Goal: Navigation & Orientation: Find specific page/section

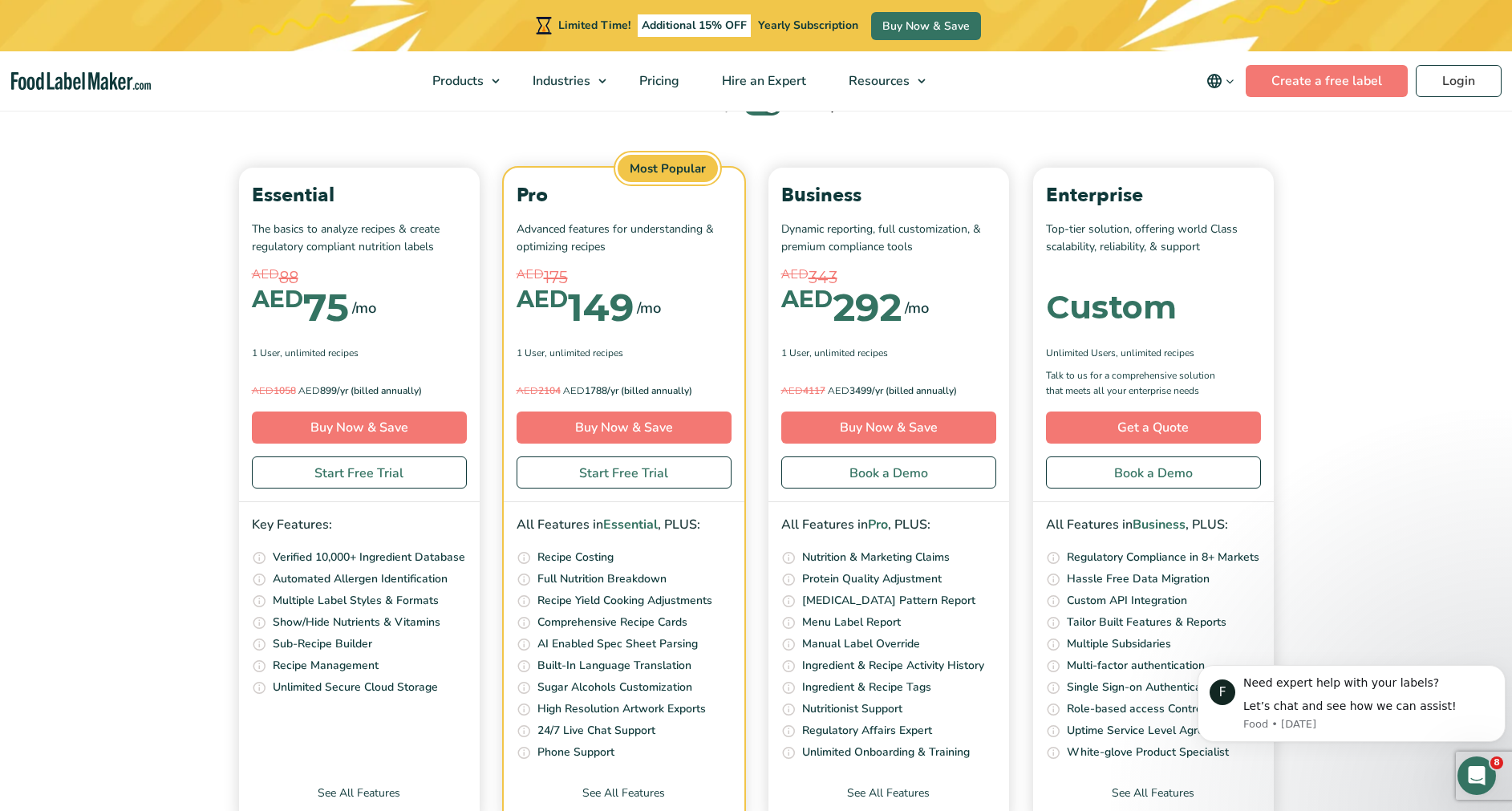
scroll to position [5720, 0]
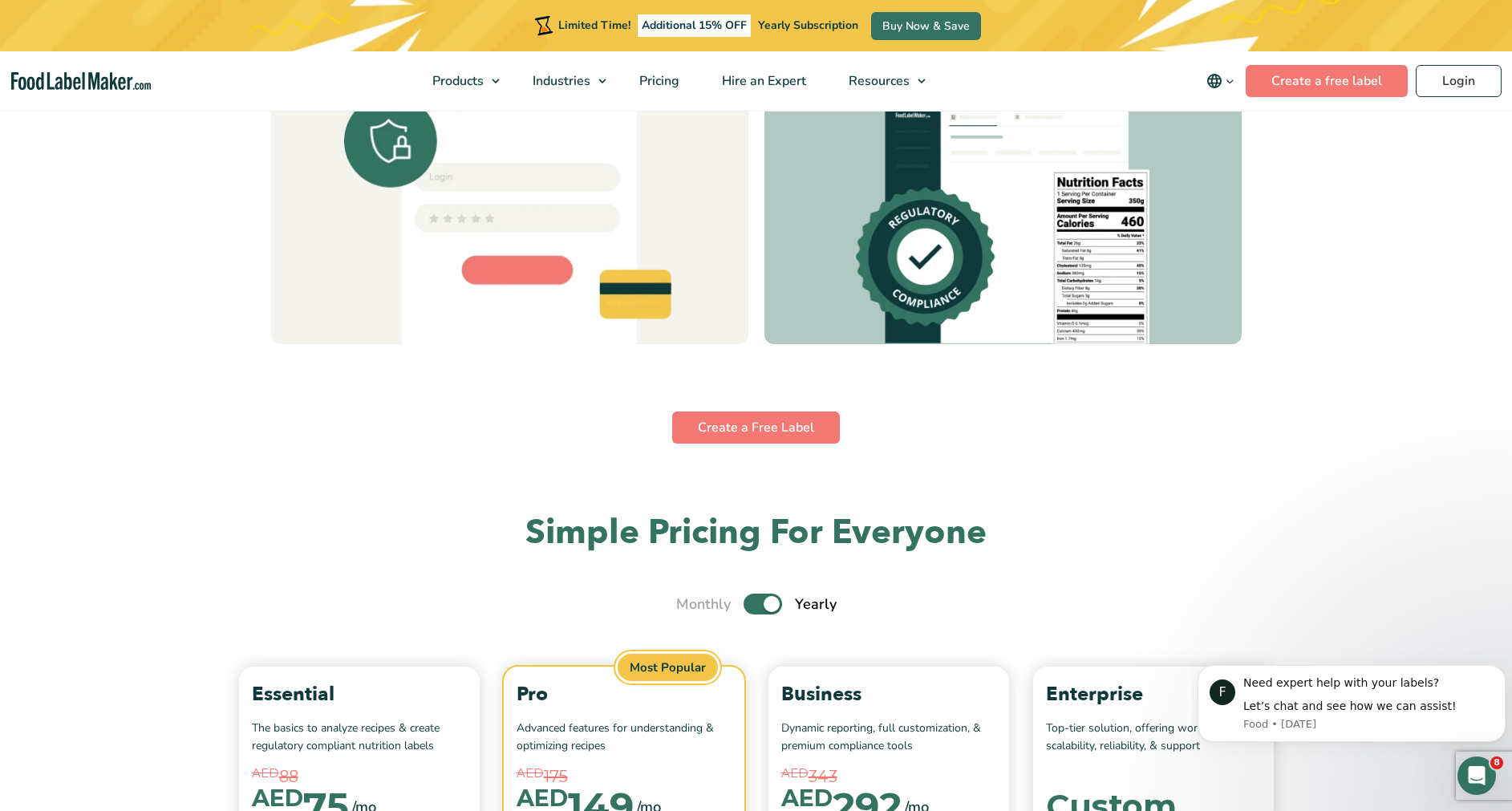
scroll to position [5215, 0]
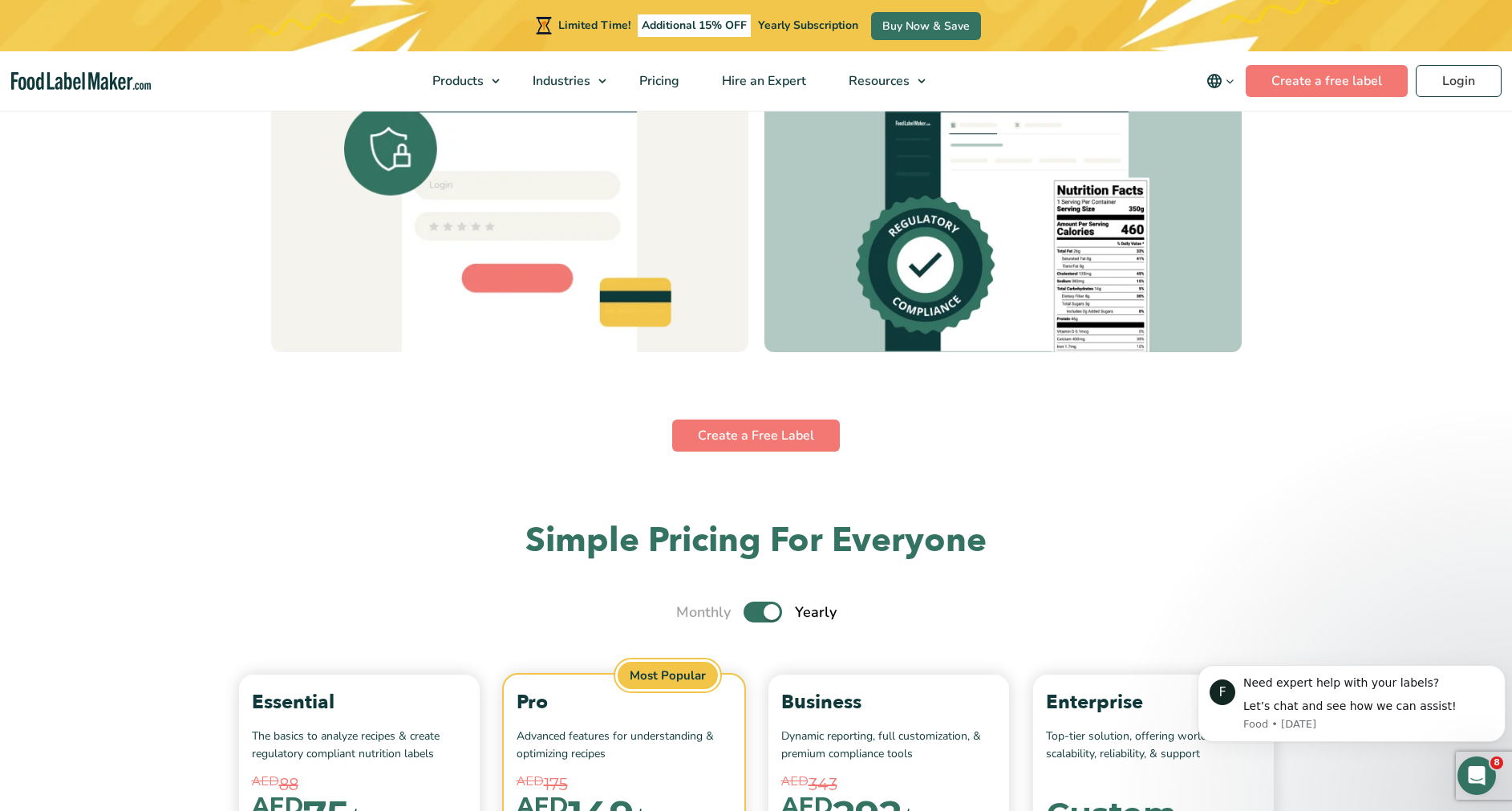
click at [745, 619] on div "Monthly Toggle Yearly (6 Month Free + 2 Free Nutritional Consultations)" at bounding box center [756, 612] width 160 height 22
click at [769, 610] on label "Toggle" at bounding box center [763, 612] width 38 height 21
click at [690, 610] on input "Toggle" at bounding box center [684, 612] width 10 height 10
checkbox input "false"
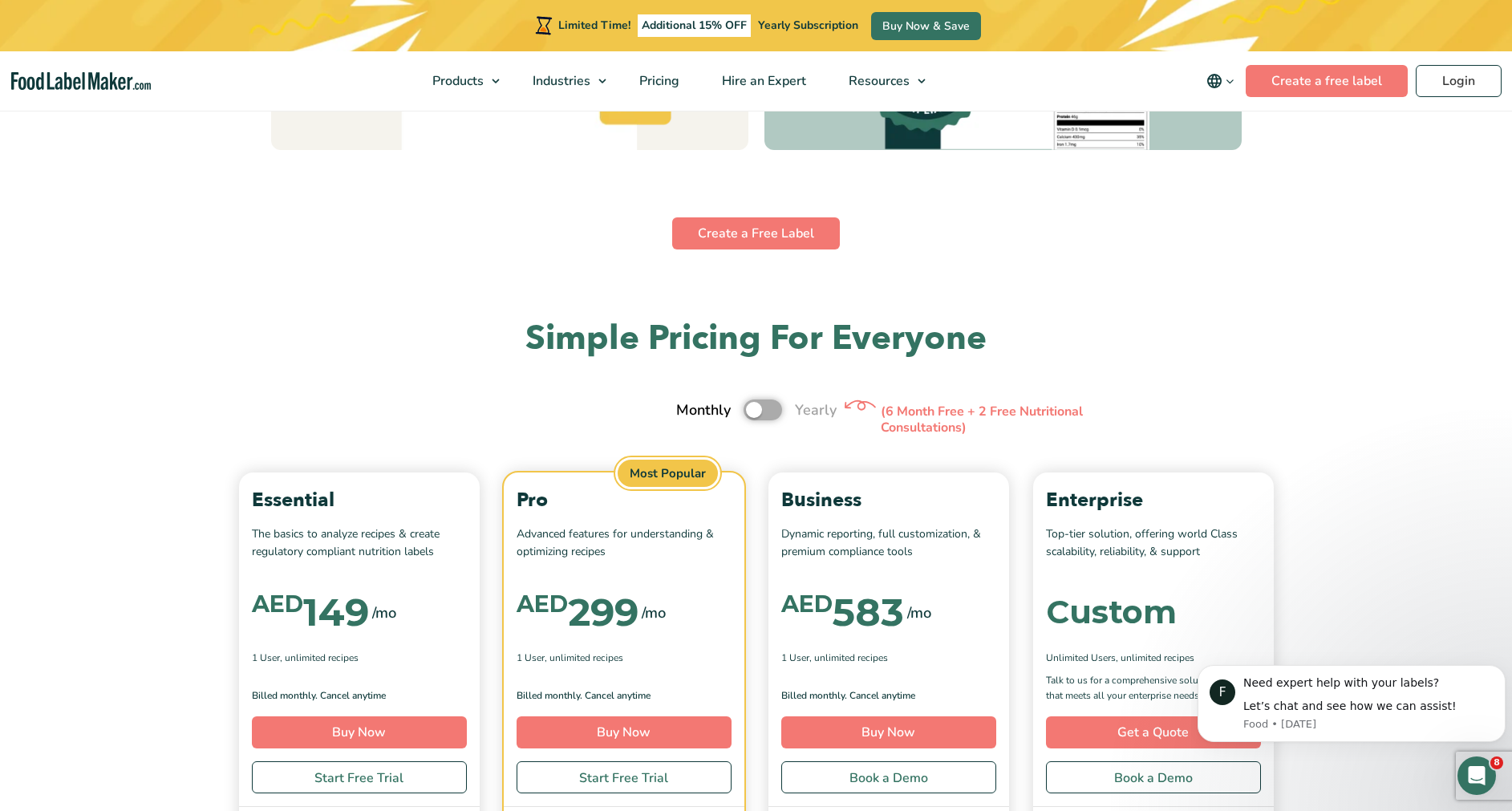
scroll to position [5417, 0]
click at [646, 742] on link "Buy Now" at bounding box center [624, 733] width 215 height 32
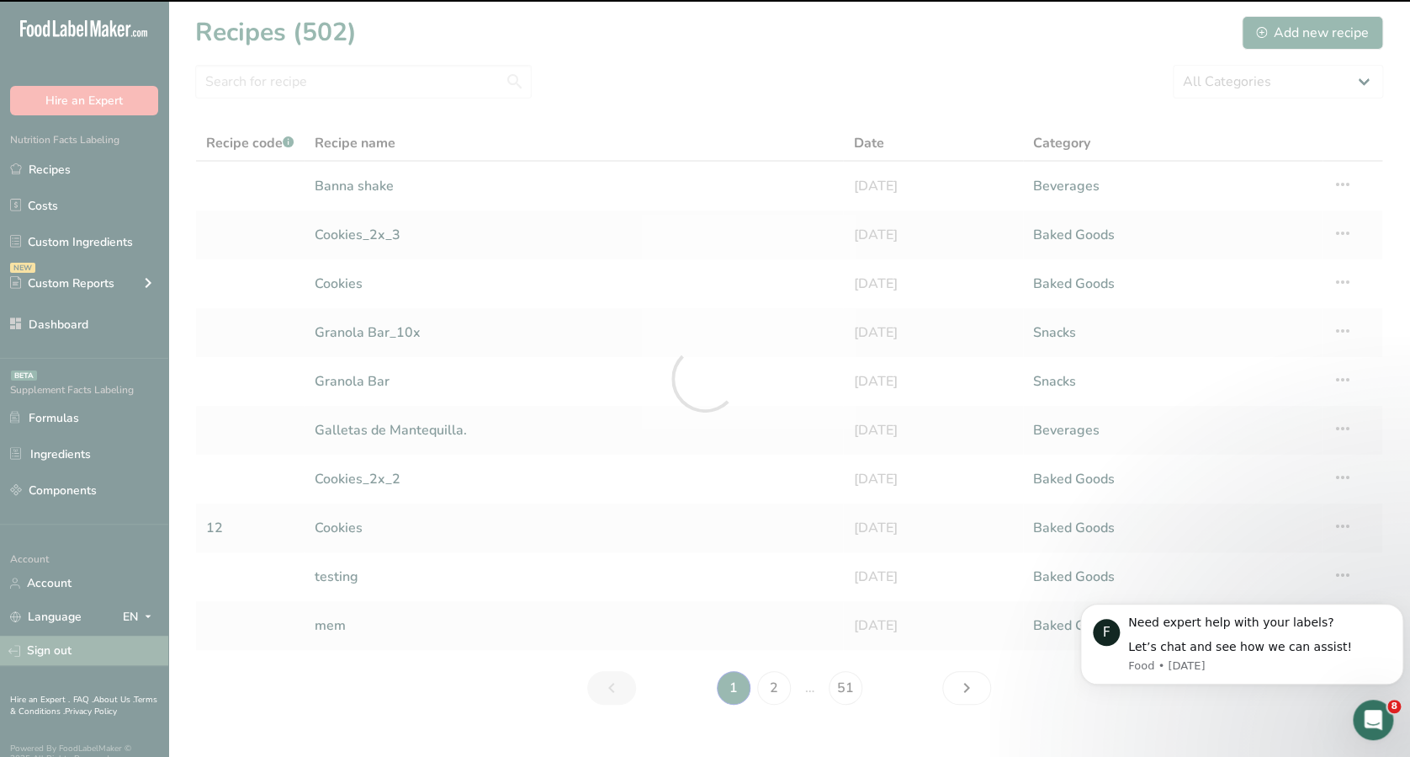
click at [48, 645] on div at bounding box center [705, 378] width 1410 height 757
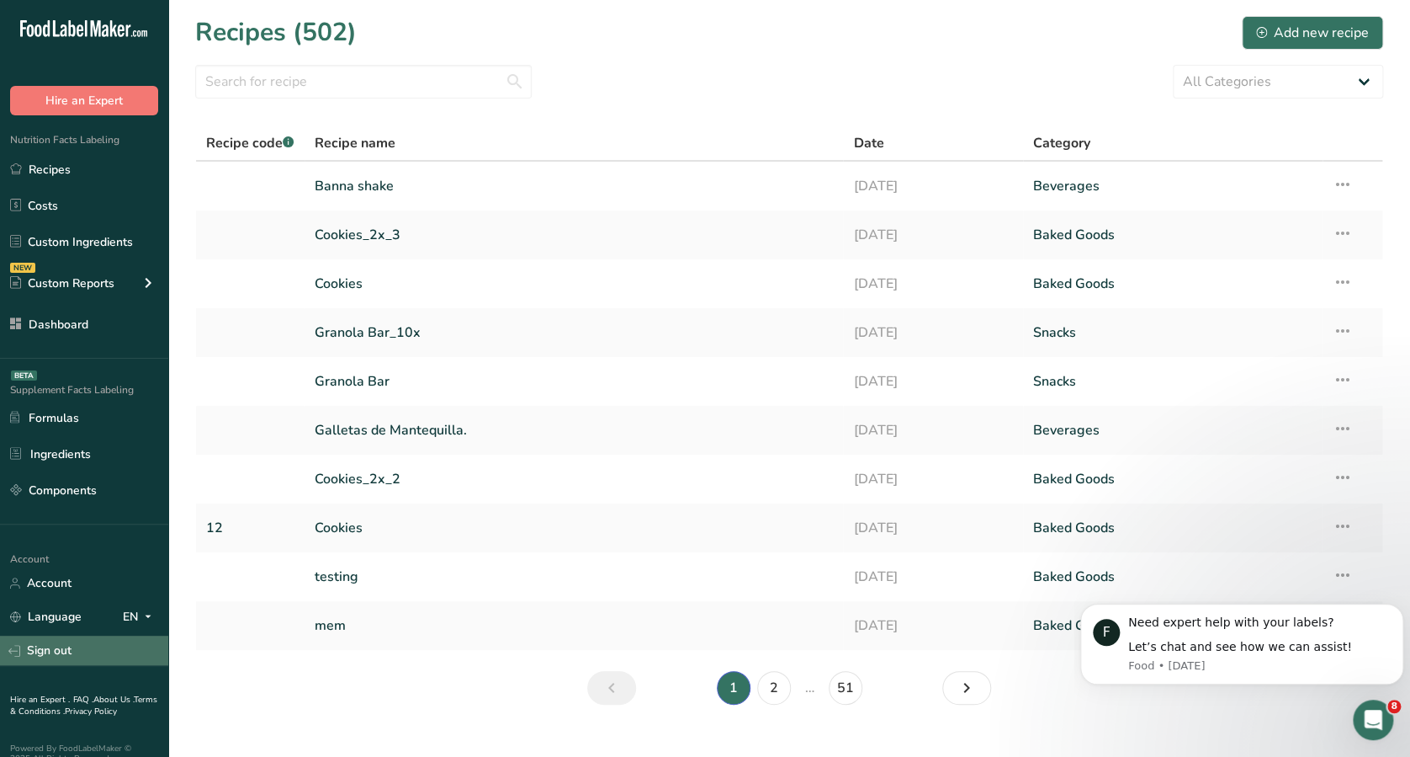
click at [69, 647] on link "Sign out" at bounding box center [84, 649] width 168 height 29
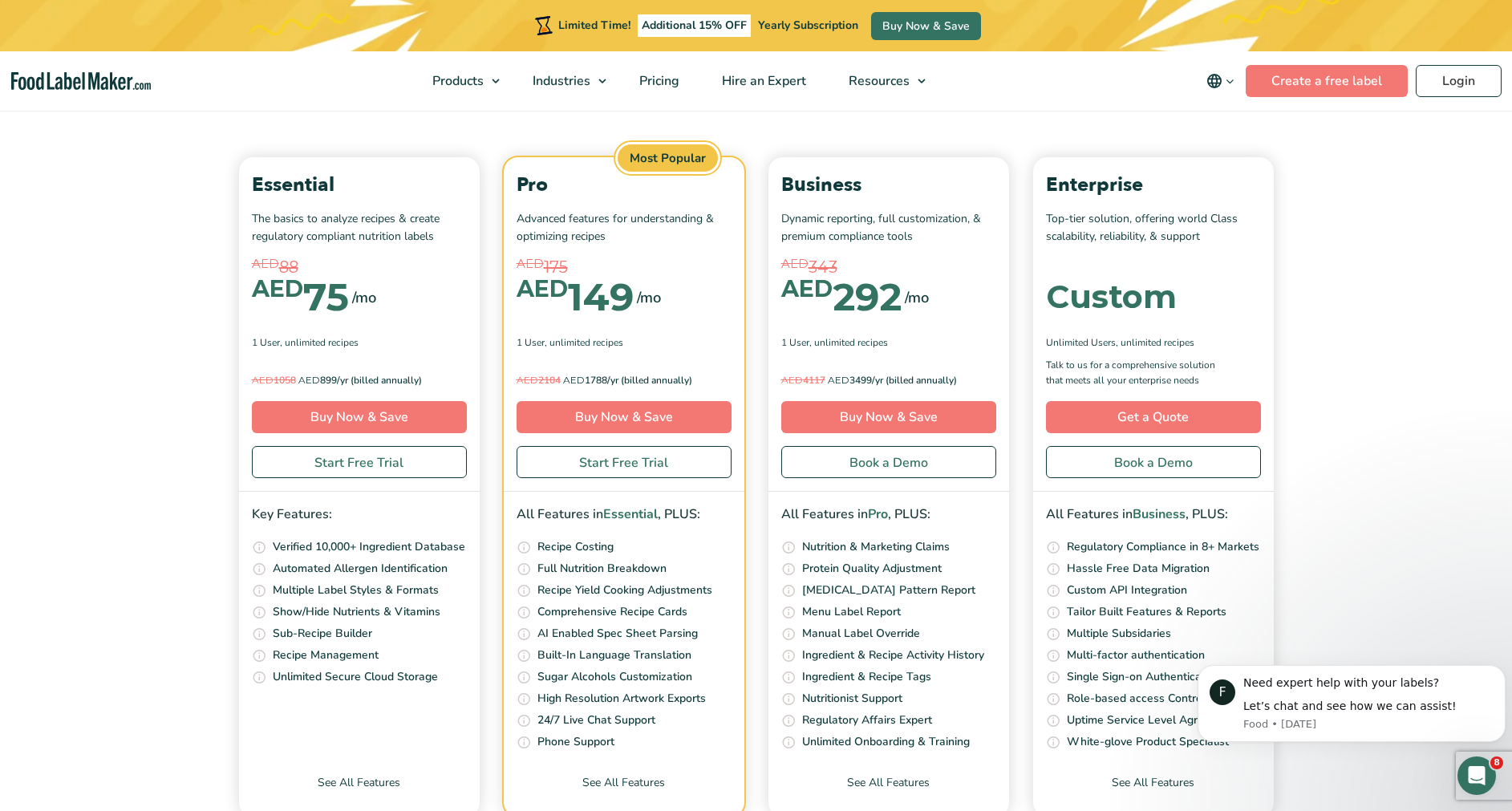
scroll to position [5730, 0]
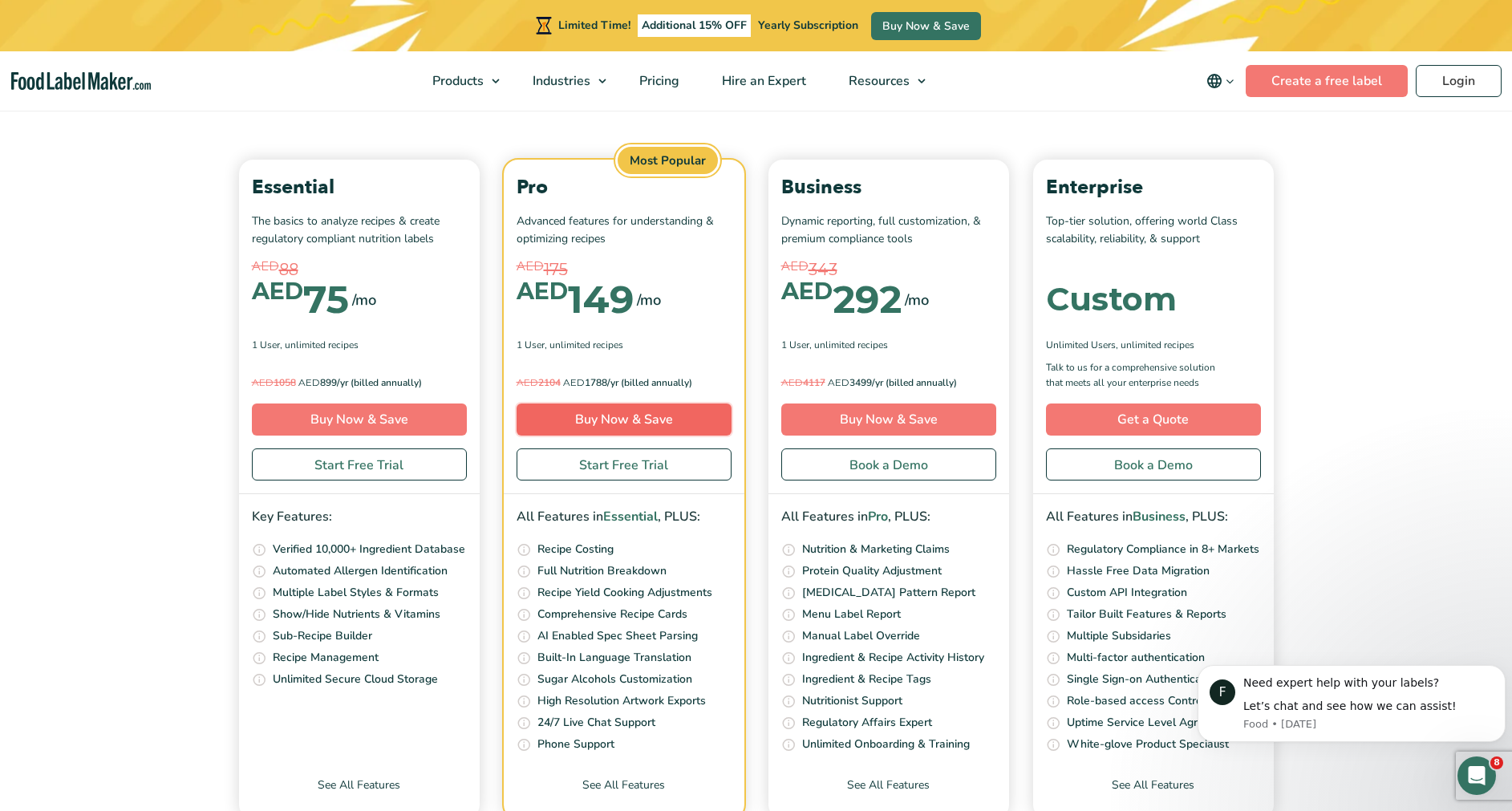
click at [689, 420] on link "Buy Now & Save" at bounding box center [624, 419] width 215 height 32
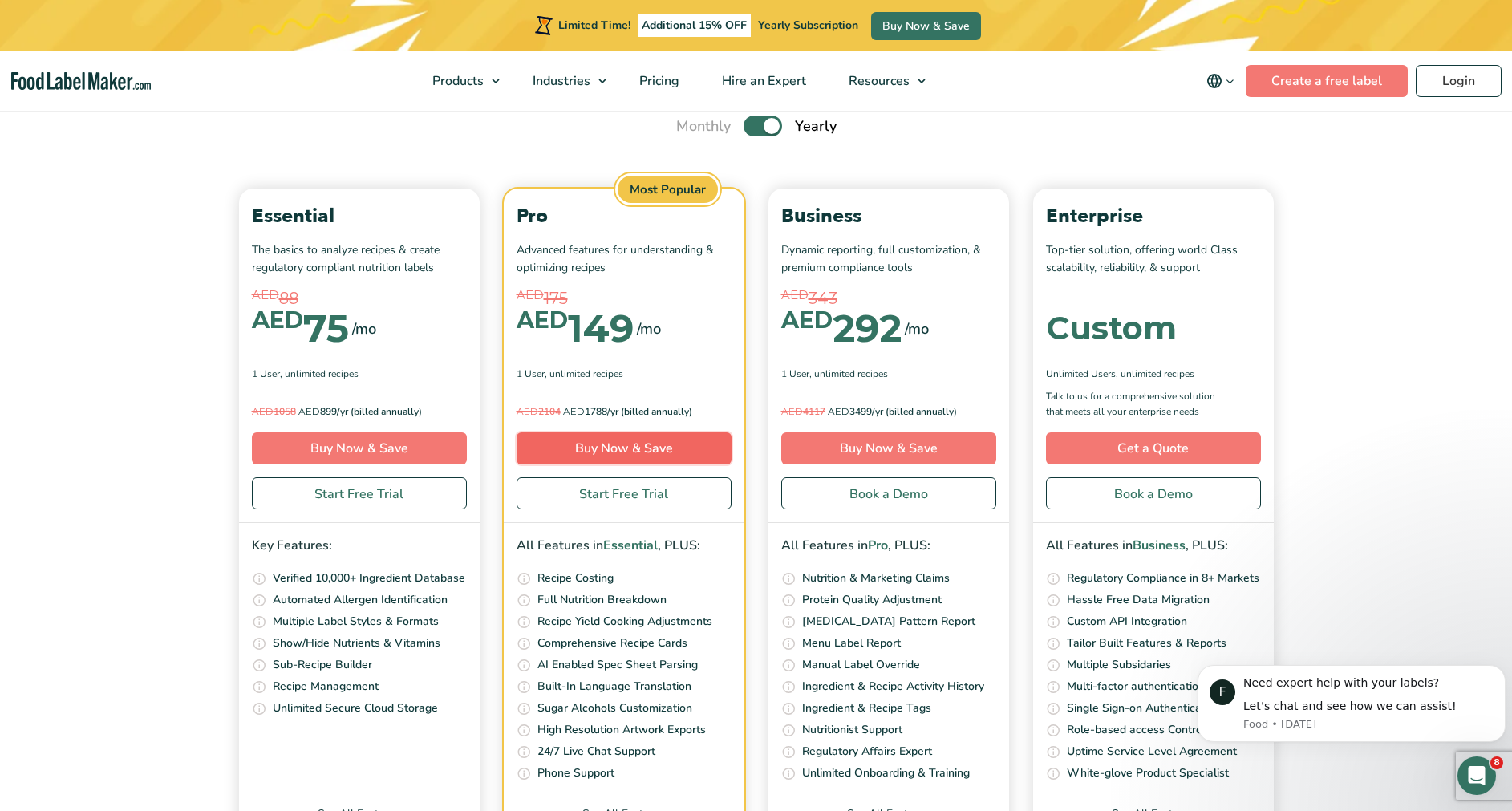
click at [722, 448] on link "Buy Now & Save" at bounding box center [624, 449] width 215 height 32
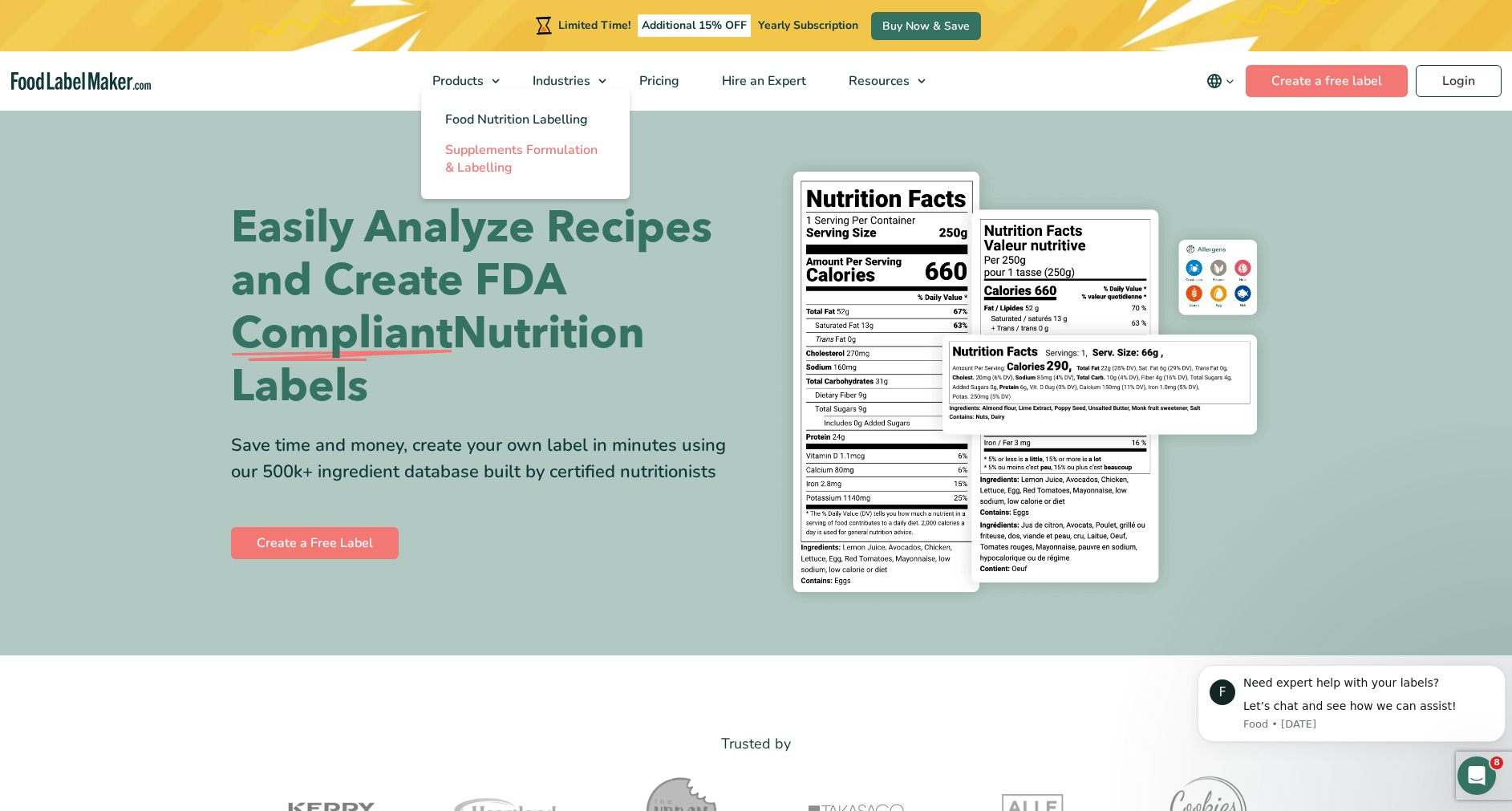
click at [458, 161] on span "Supplements Formulation & Labelling" at bounding box center [521, 158] width 153 height 35
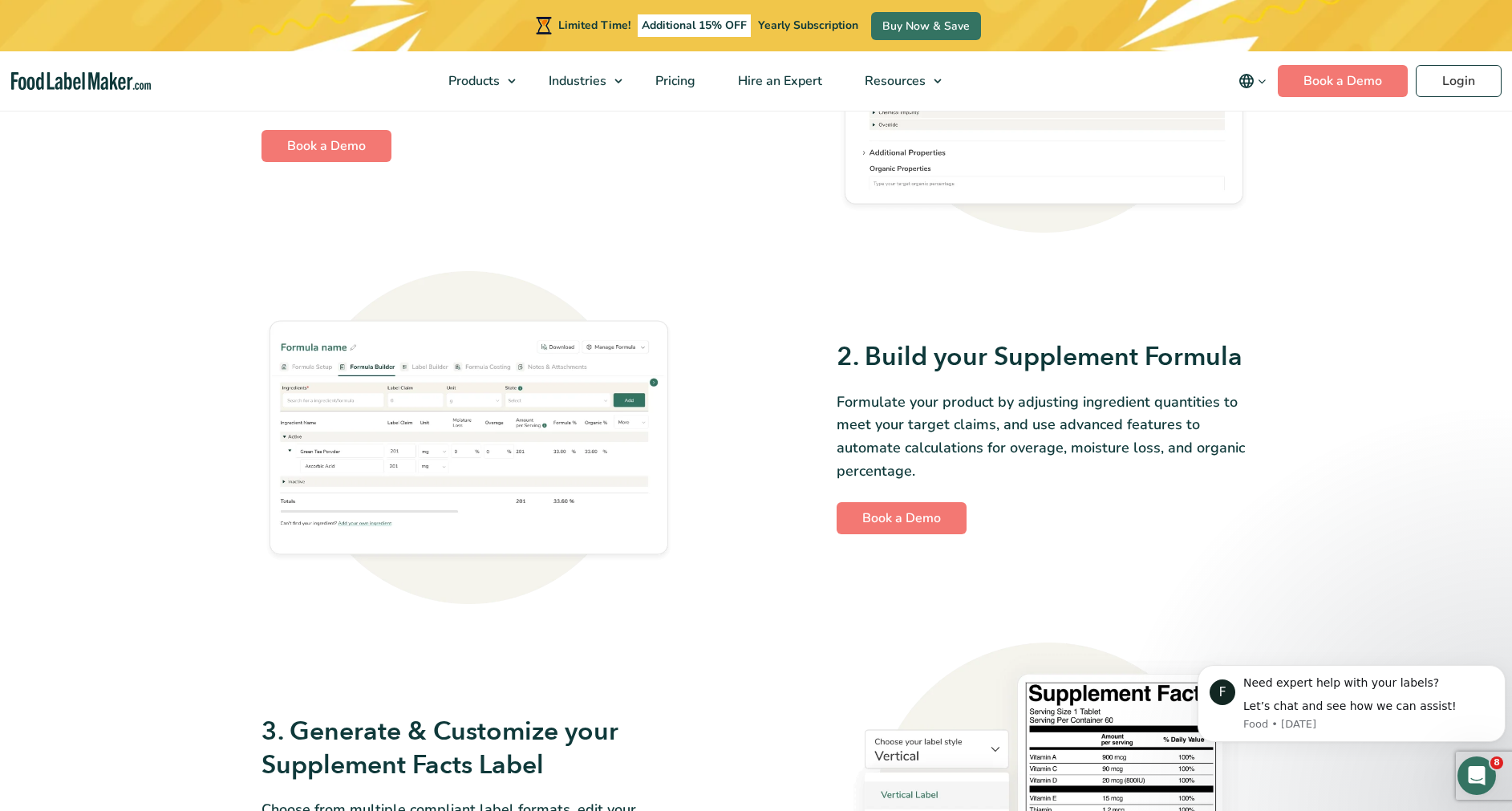
scroll to position [668, 0]
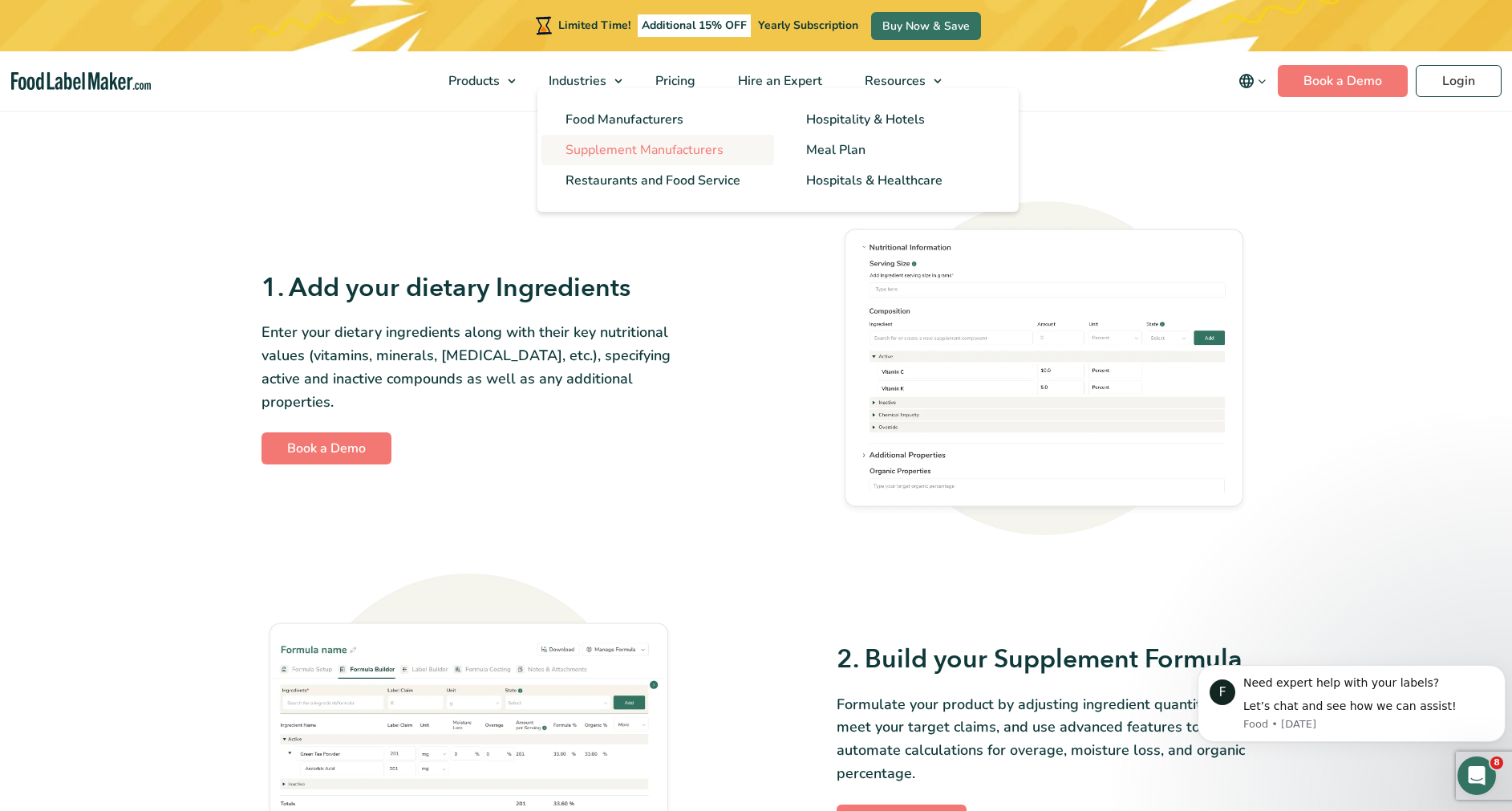
click at [664, 144] on span "Supplement Manufacturers" at bounding box center [644, 150] width 158 height 18
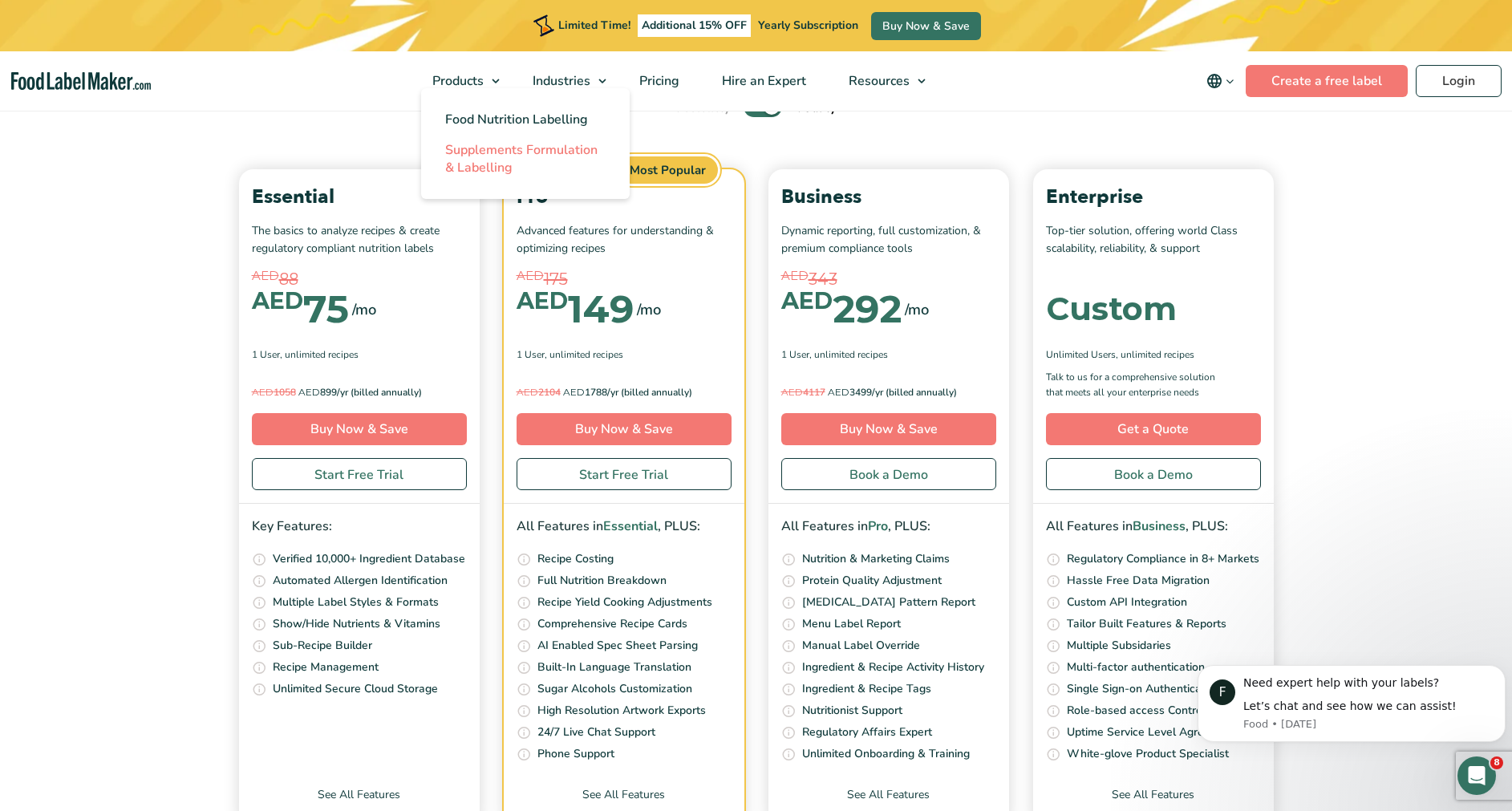
click at [486, 144] on span "Supplements Formulation & Labelling" at bounding box center [521, 158] width 153 height 35
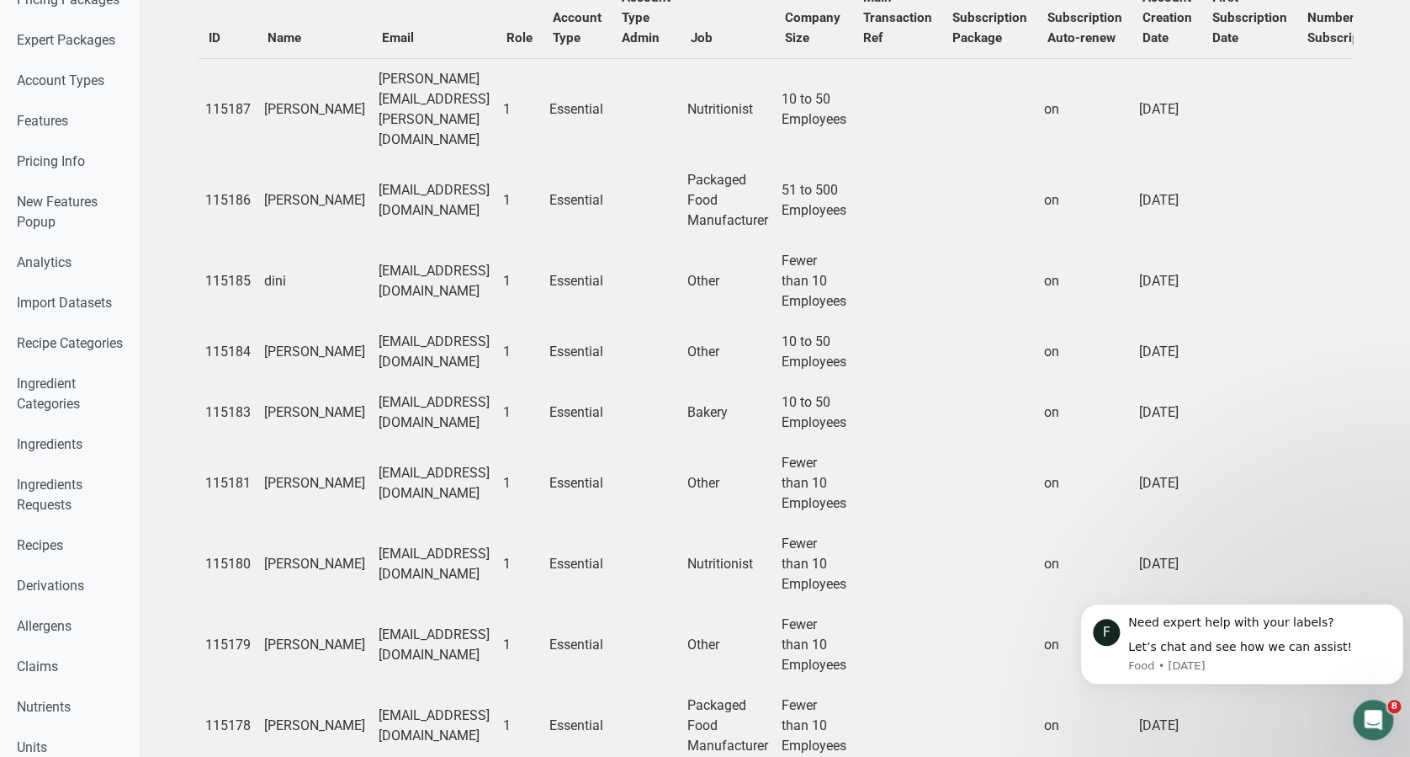
scroll to position [0, 4]
